Goal: Unclear

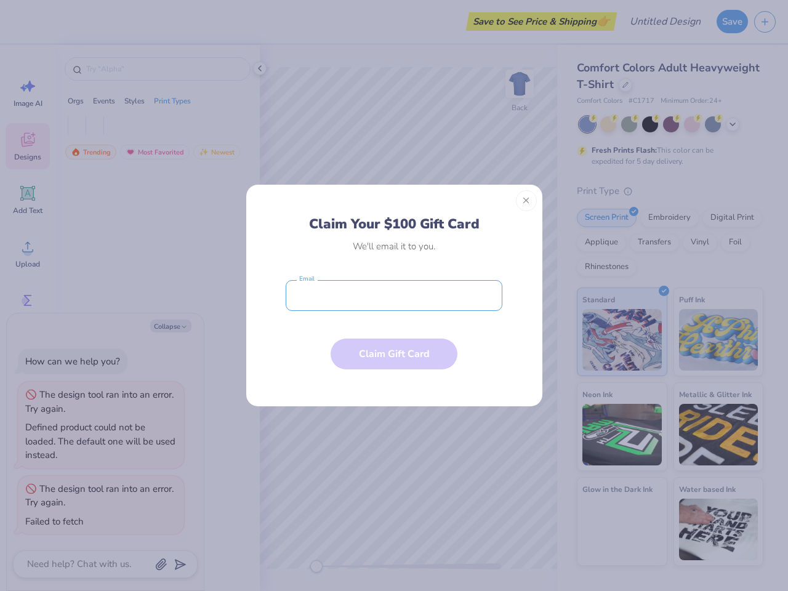
type textarea "x"
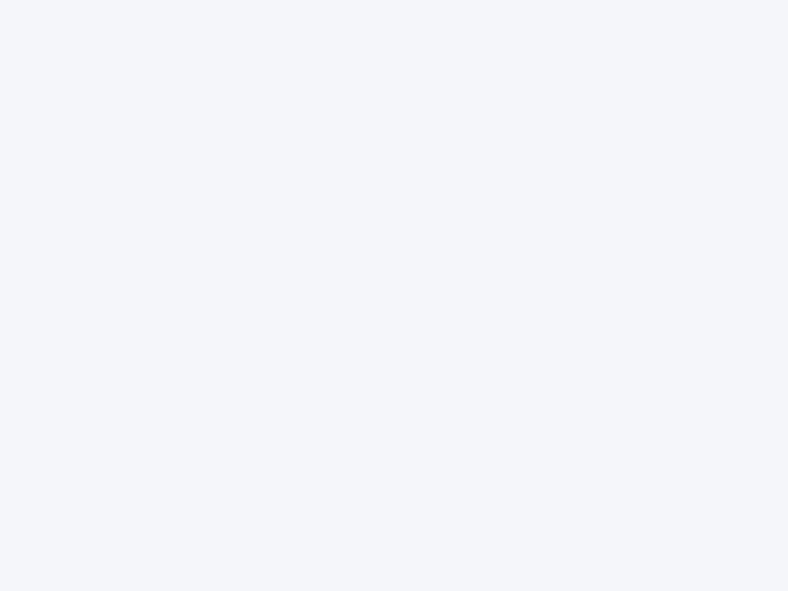
click at [394, 295] on div at bounding box center [394, 295] width 788 height 591
